Goal: Information Seeking & Learning: Learn about a topic

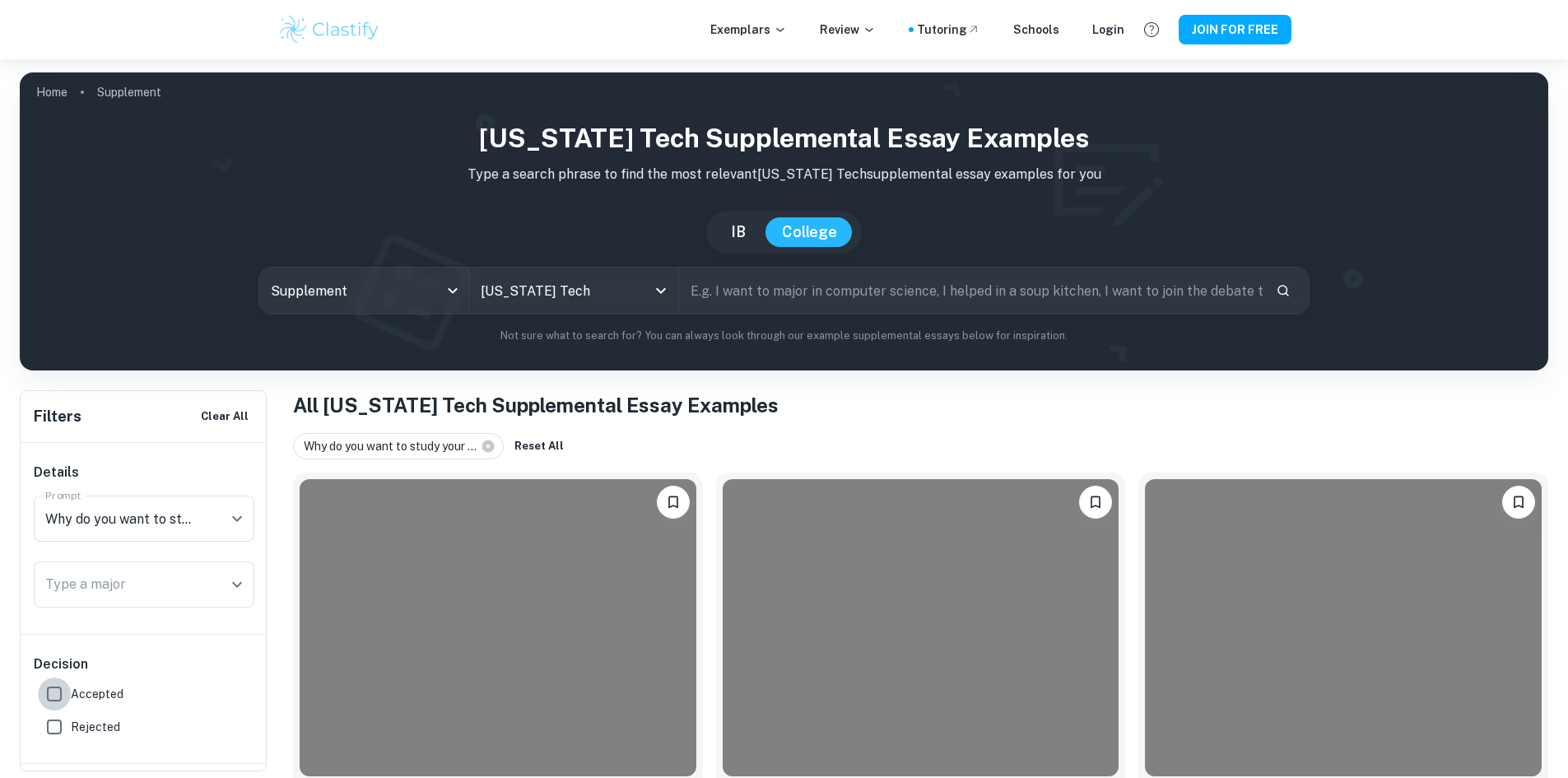
click at [61, 686] on input "Accepted" at bounding box center [53, 693] width 33 height 33
checkbox input "true"
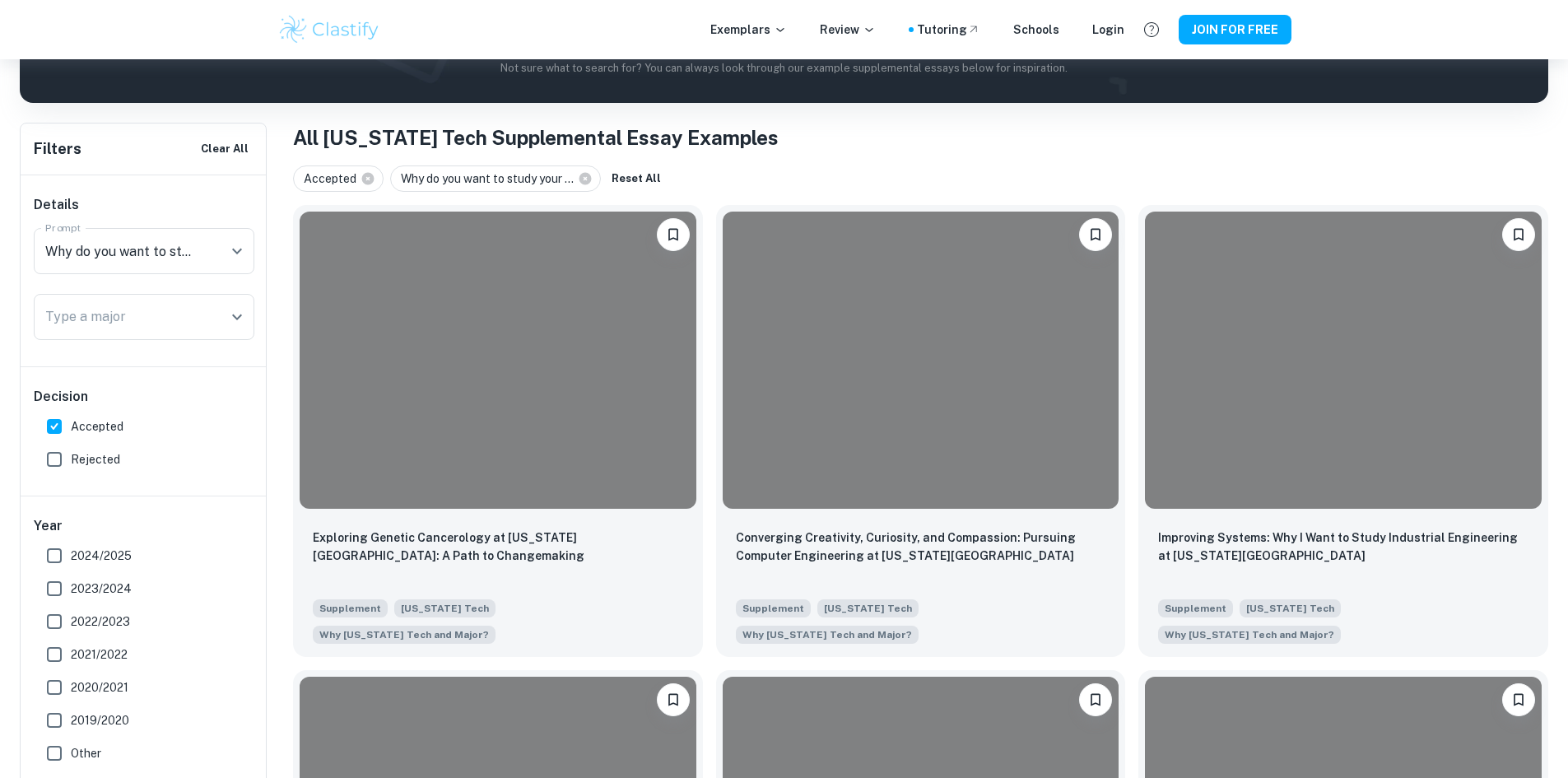
scroll to position [303, 0]
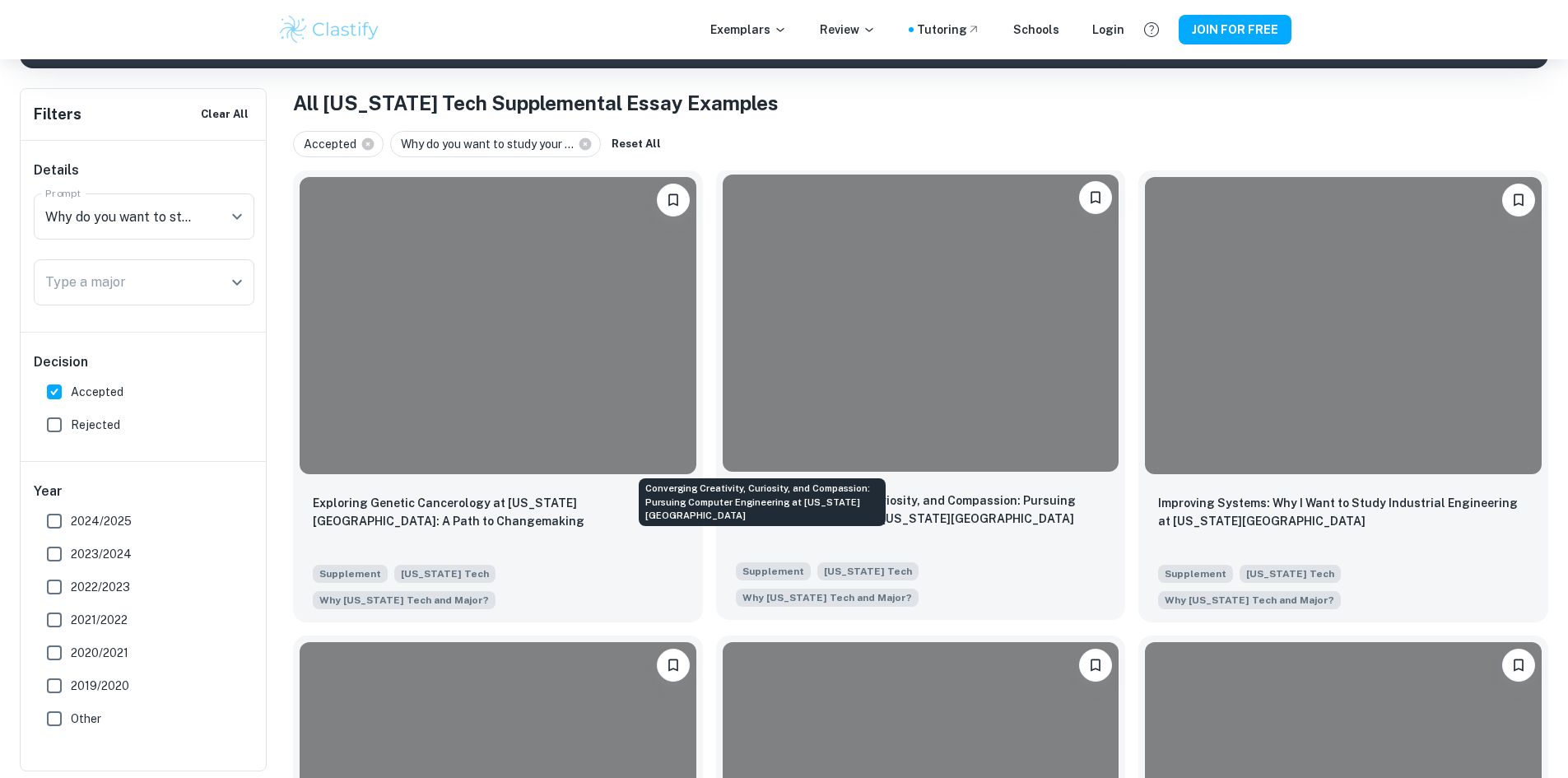
drag, startPoint x: 676, startPoint y: 450, endPoint x: 1068, endPoint y: 227, distance: 451.0
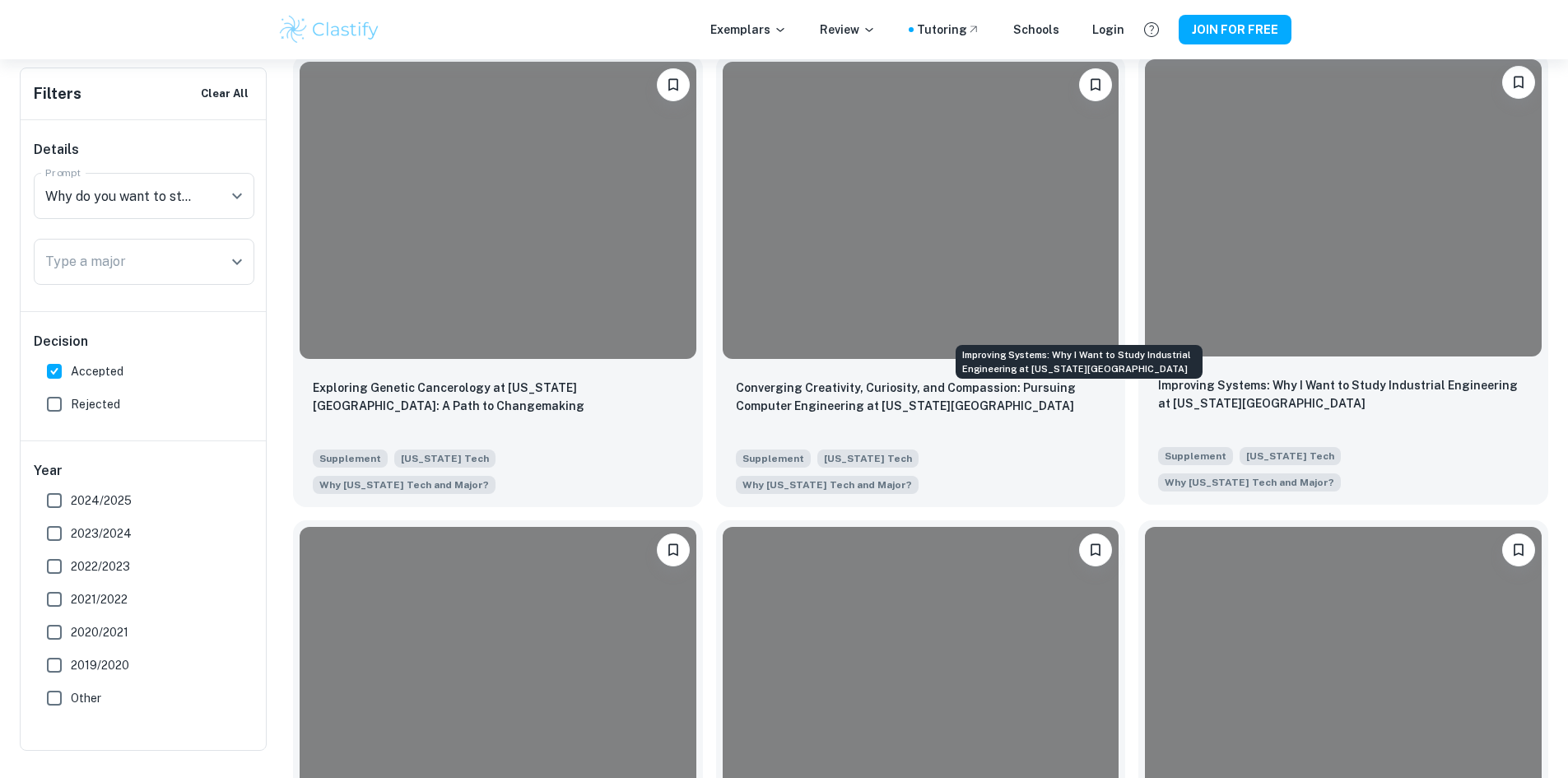
scroll to position [454, 0]
